Goal: Information Seeking & Learning: Learn about a topic

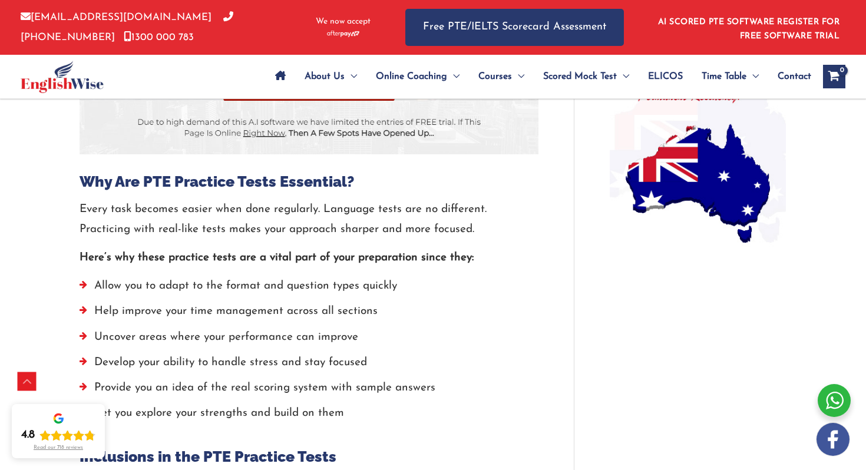
scroll to position [995, 0]
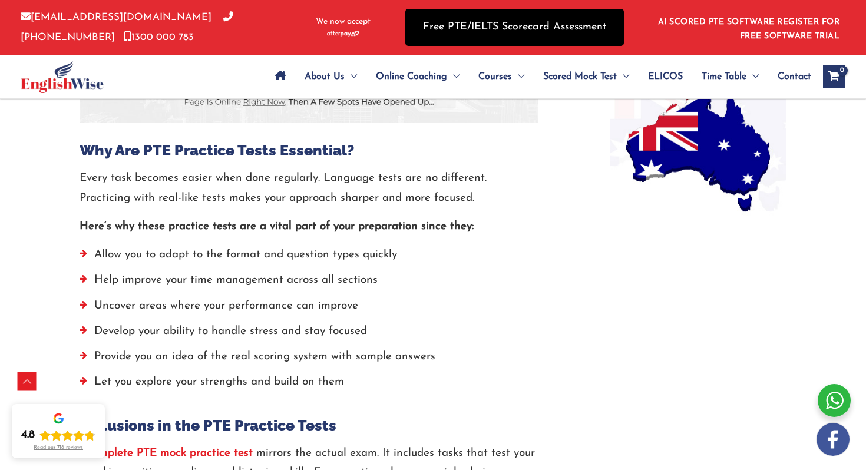
click at [506, 28] on link "Free PTE/IELTS Scorecard Assessment" at bounding box center [514, 27] width 219 height 37
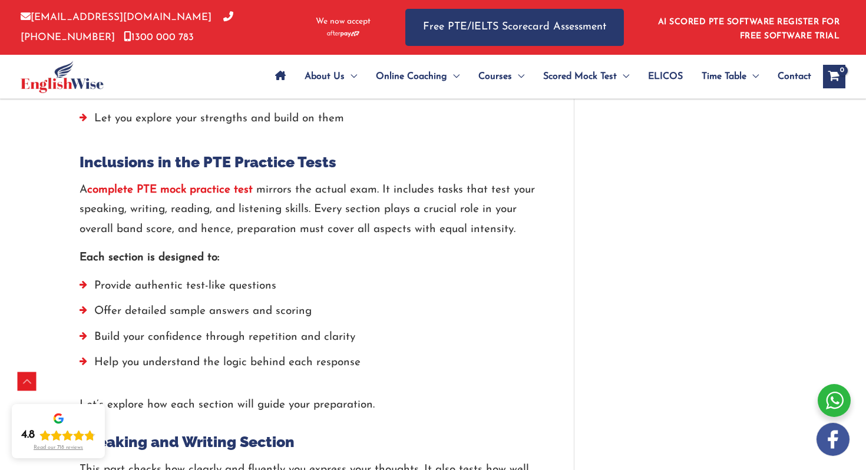
scroll to position [1261, 0]
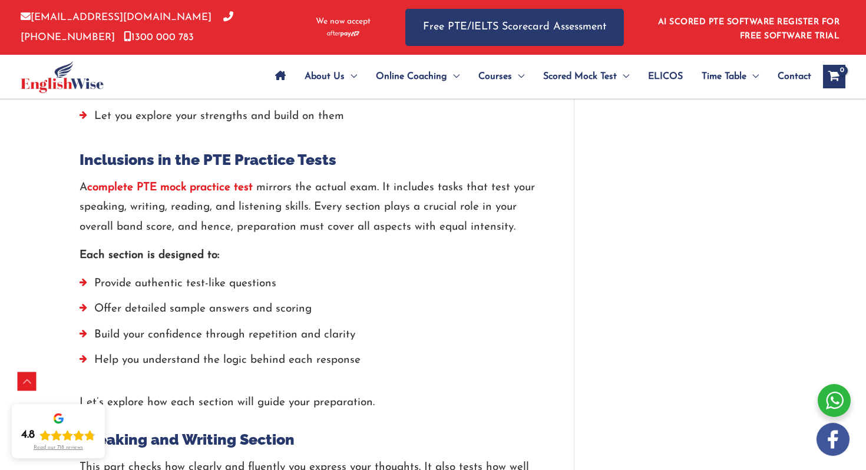
click at [201, 188] on strong "complete PTE mock practice test" at bounding box center [170, 187] width 166 height 11
